Goal: Navigation & Orientation: Find specific page/section

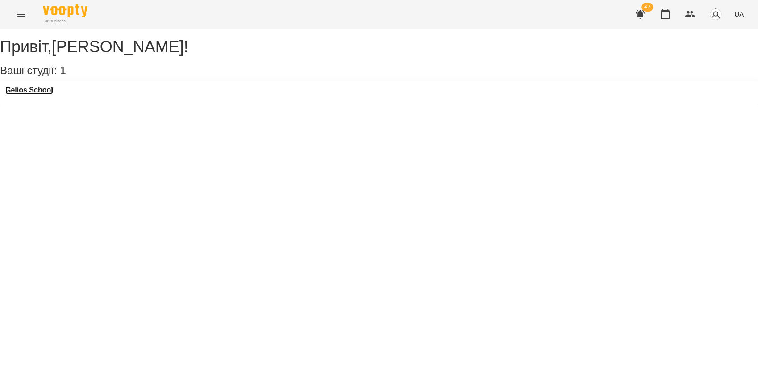
click at [52, 94] on h3 "Gelios School" at bounding box center [29, 90] width 48 height 8
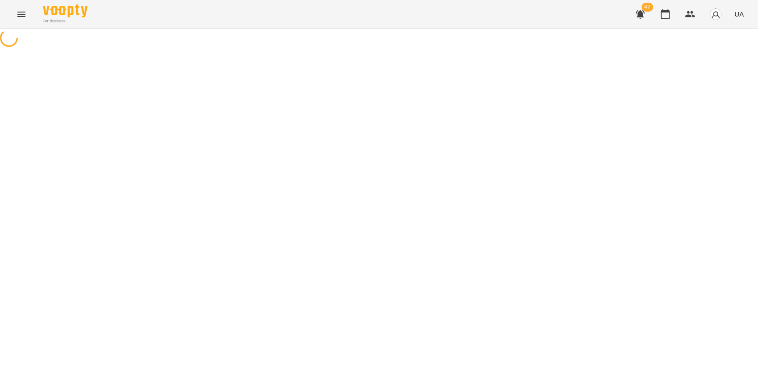
click at [758, 49] on html "For Business 47 UA" at bounding box center [379, 24] width 758 height 49
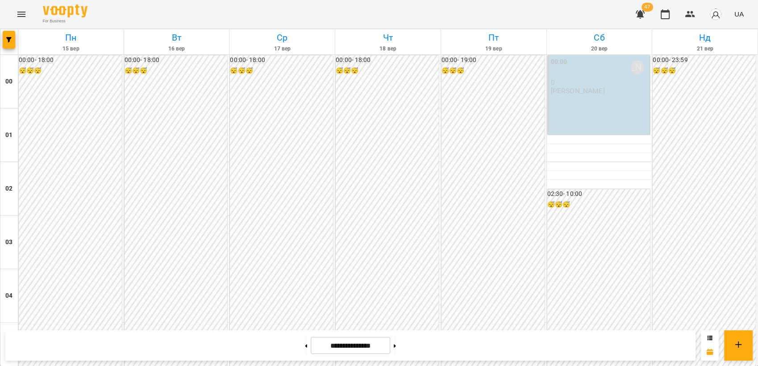
click at [559, 98] on div "00:00 Панасенко Дарина 0 Панасенко Дарина" at bounding box center [598, 94] width 103 height 79
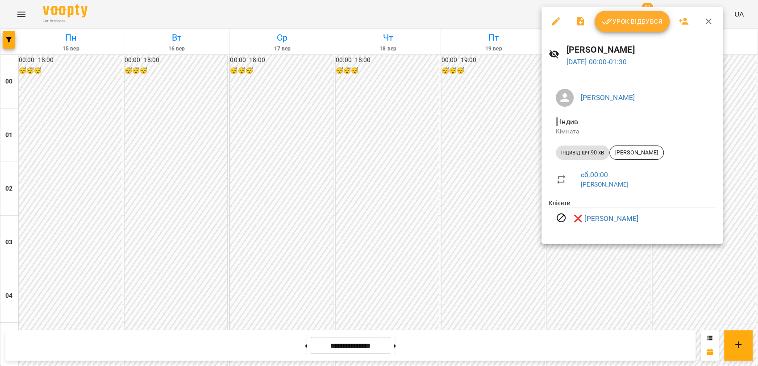
click at [739, 202] on div at bounding box center [379, 183] width 758 height 366
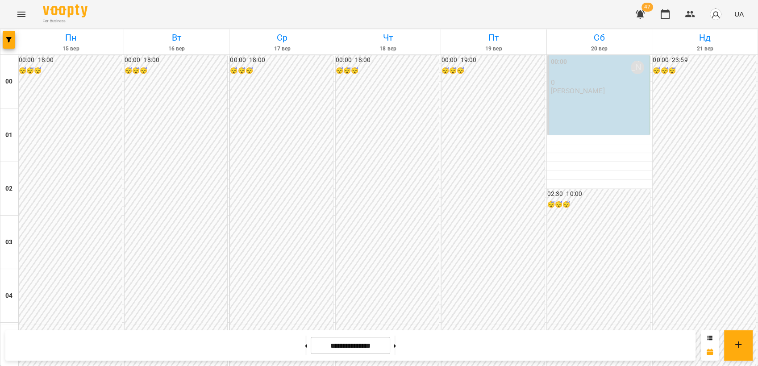
scroll to position [819, 0]
drag, startPoint x: 757, startPoint y: 329, endPoint x: 760, endPoint y: 351, distance: 22.4
click at [24, 13] on icon "Menu" at bounding box center [21, 14] width 11 height 11
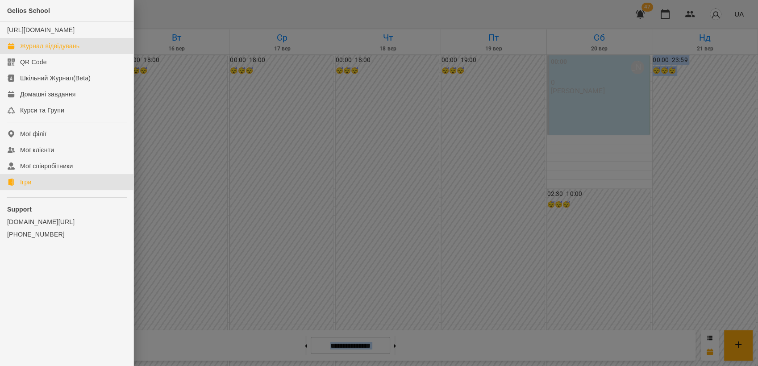
click at [42, 190] on link "Ігри" at bounding box center [67, 182] width 134 height 16
